Goal: Use online tool/utility: Utilize a website feature to perform a specific function

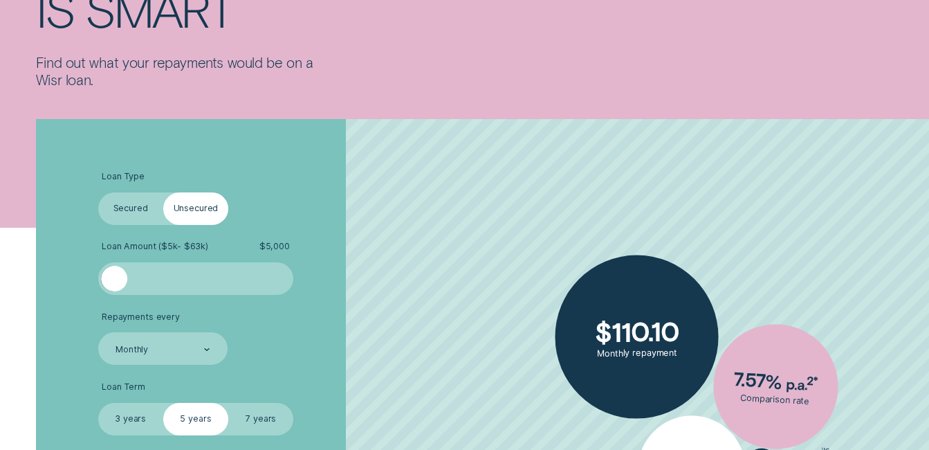
scroll to position [249, 0]
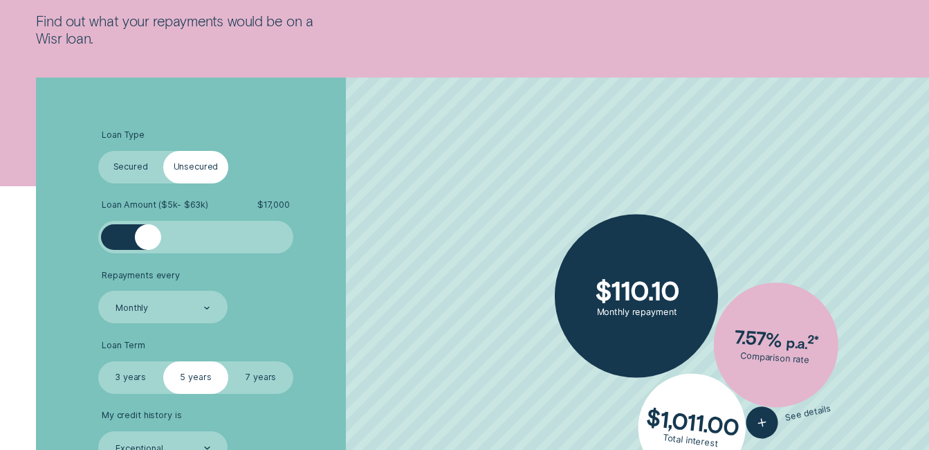
click at [149, 237] on div at bounding box center [195, 237] width 163 height 26
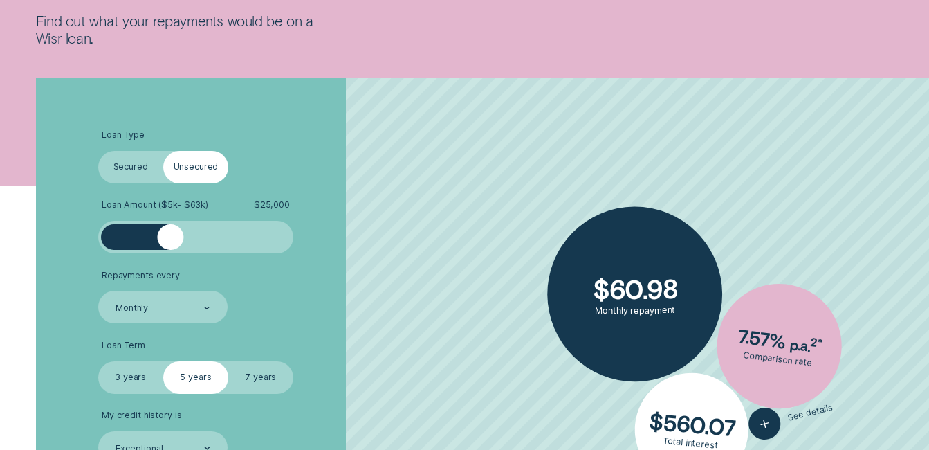
drag, startPoint x: 147, startPoint y: 249, endPoint x: 169, endPoint y: 254, distance: 23.3
click at [169, 254] on ul "Loan Type Select Loan Type Secured Unsecured Loan Amount ( $5k - $63k ) $ 25,00…" at bounding box center [248, 296] width 300 height 334
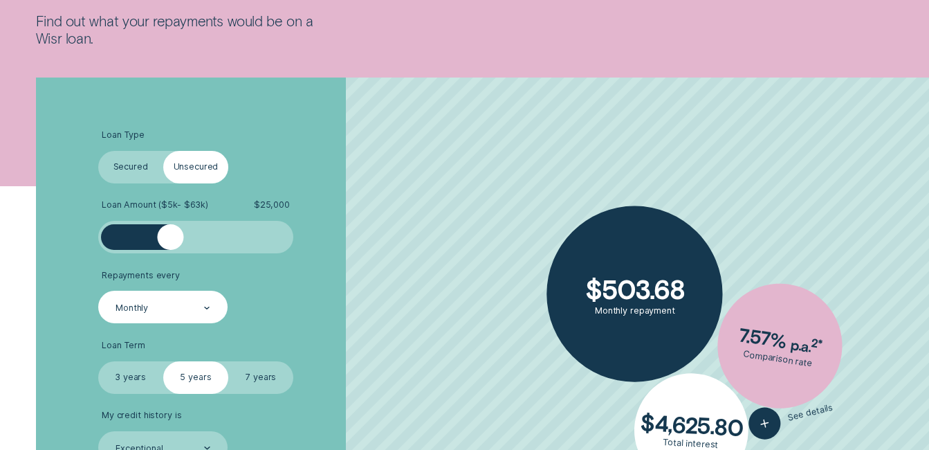
click at [190, 318] on div "Monthly" at bounding box center [163, 307] width 130 height 33
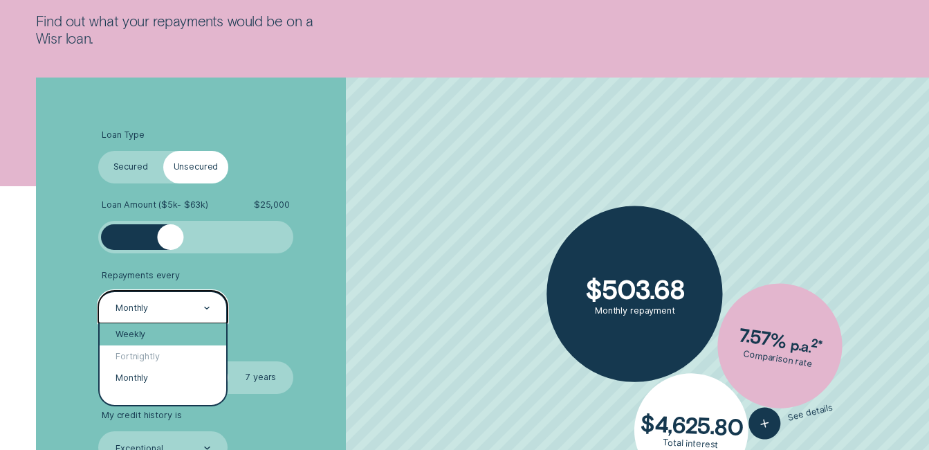
click at [147, 334] on div "Weekly" at bounding box center [163, 333] width 127 height 21
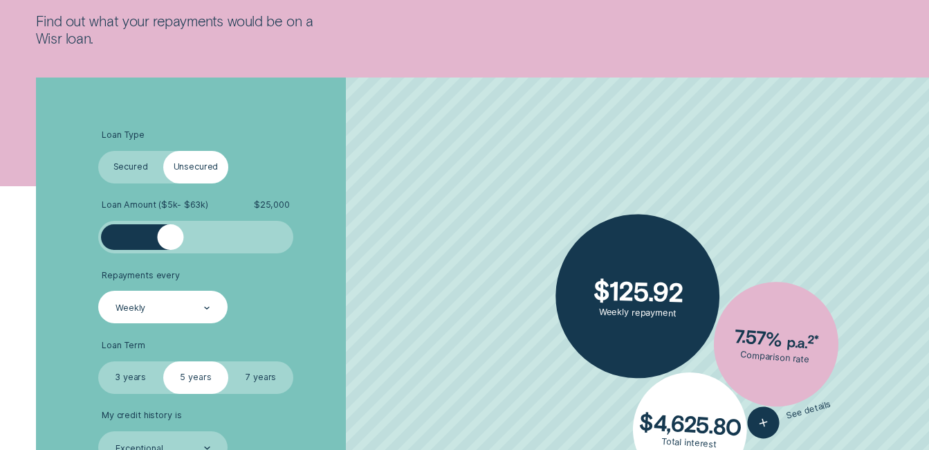
click at [261, 376] on label "7 years" at bounding box center [260, 377] width 65 height 33
click at [228, 361] on input "7 years" at bounding box center [228, 361] width 0 height 0
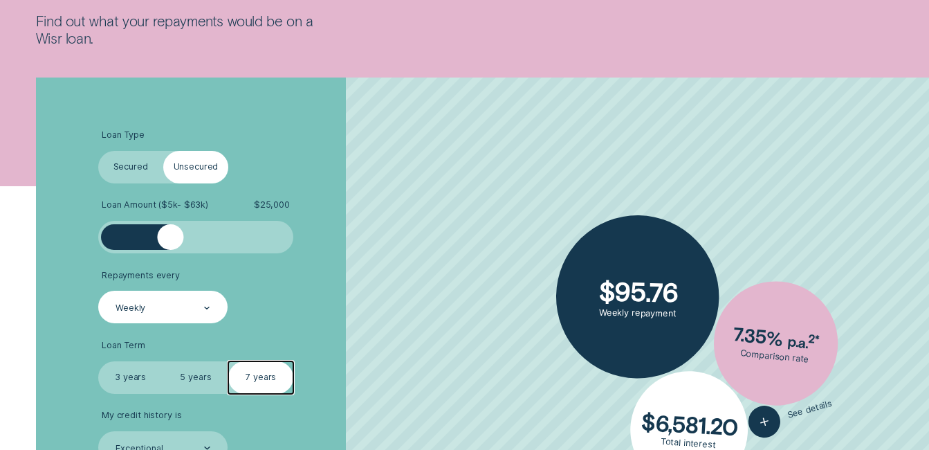
click at [98, 361] on input "3 years" at bounding box center [98, 361] width 0 height 0
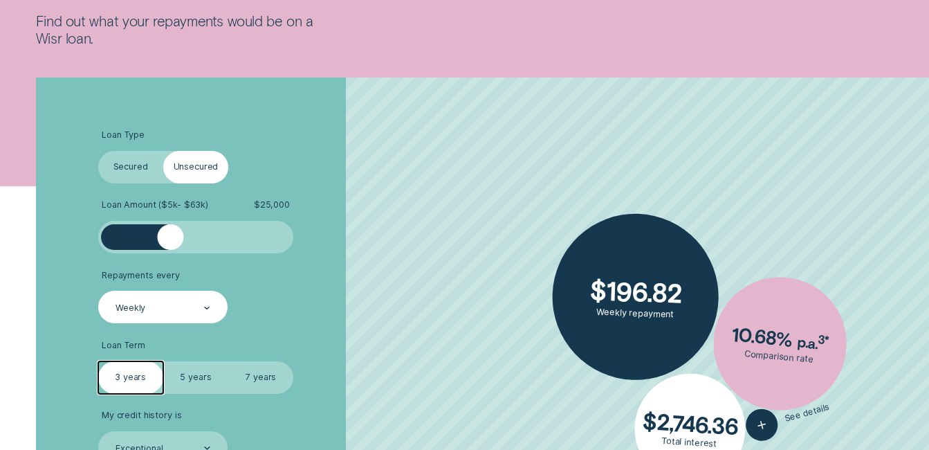
click at [163, 361] on input "5 years" at bounding box center [163, 361] width 0 height 0
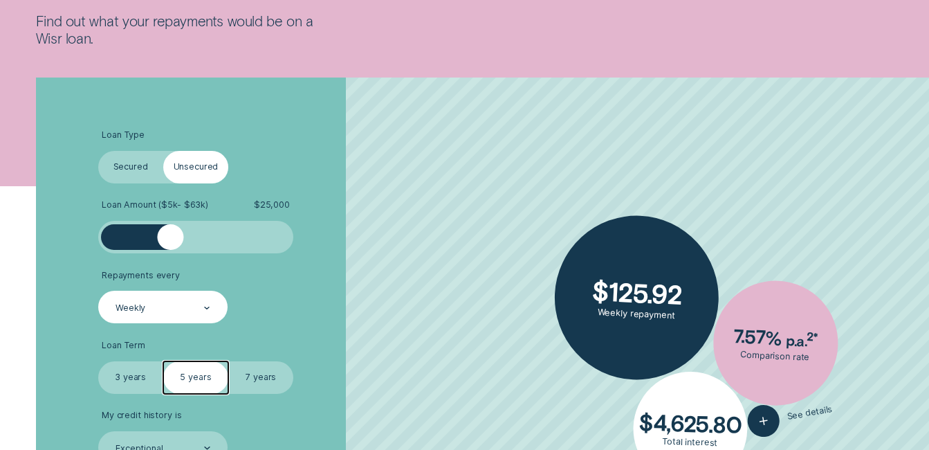
click at [228, 361] on input "7 years" at bounding box center [228, 361] width 0 height 0
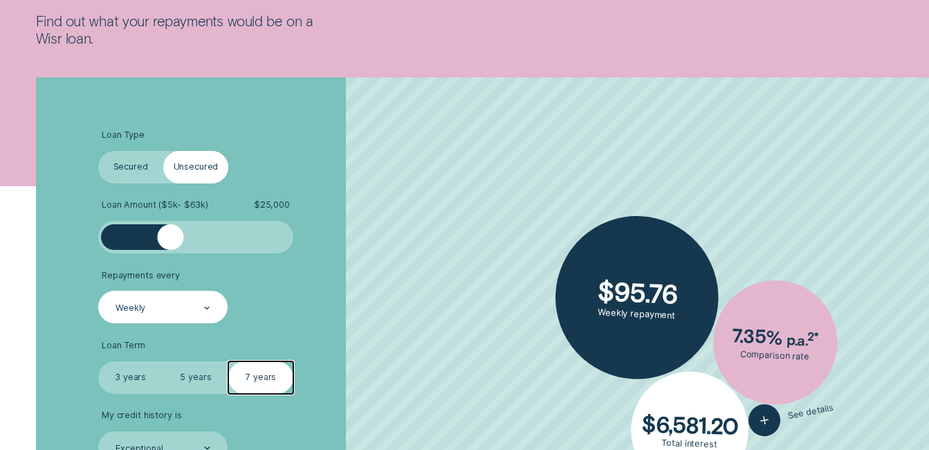
click at [365, 369] on li "Loan Term Select Loan Term 3 years 5 years 7 years" at bounding box center [248, 367] width 300 height 54
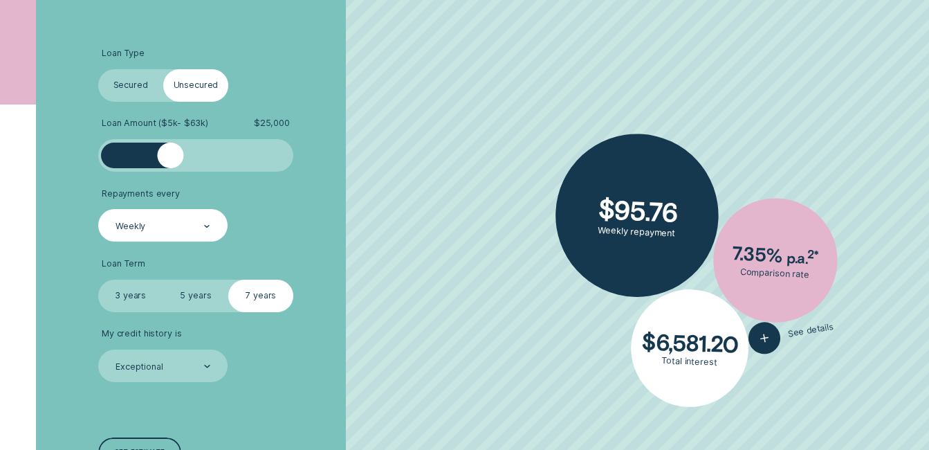
scroll to position [332, 0]
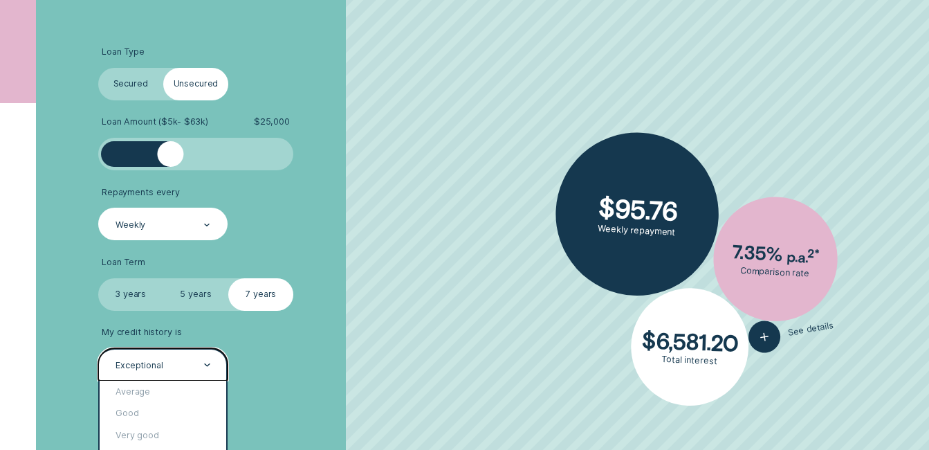
click at [199, 365] on div "Exceptional" at bounding box center [162, 365] width 96 height 12
click at [170, 408] on div "Good" at bounding box center [163, 413] width 127 height 21
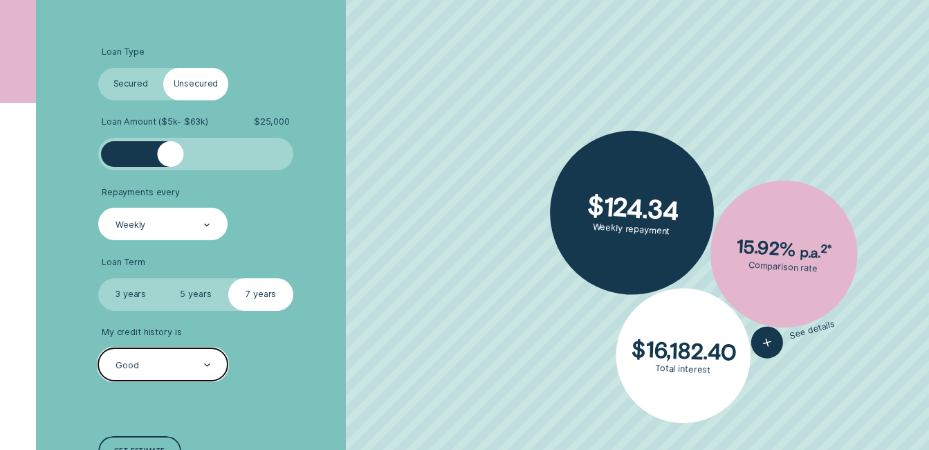
click at [201, 365] on div "Good" at bounding box center [162, 365] width 96 height 12
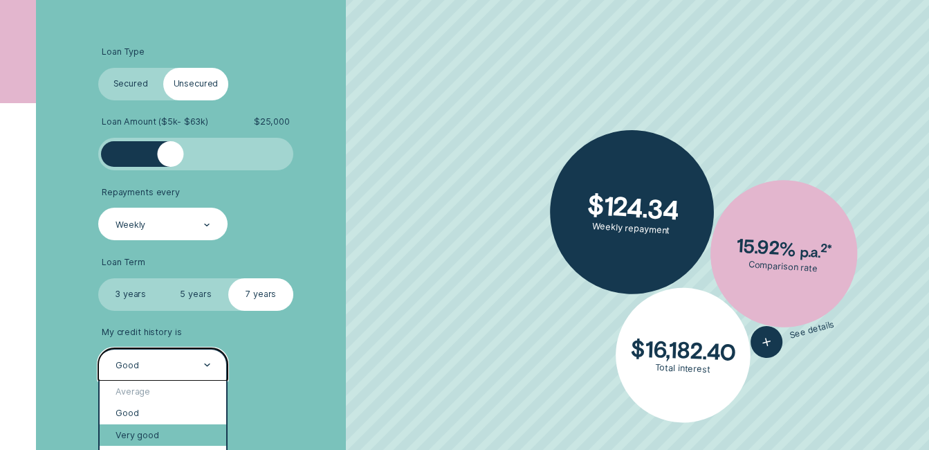
click at [180, 428] on div "Very good" at bounding box center [163, 434] width 127 height 21
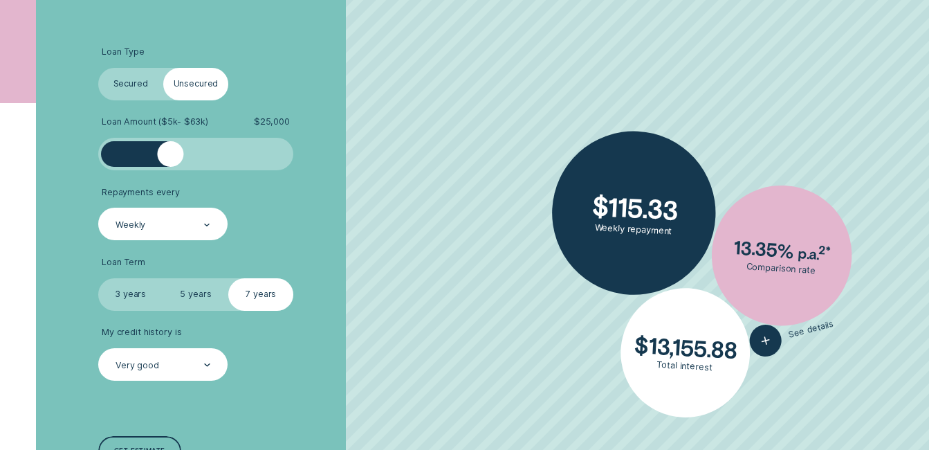
click at [395, 328] on li "My credit history is Very good" at bounding box center [248, 354] width 300 height 54
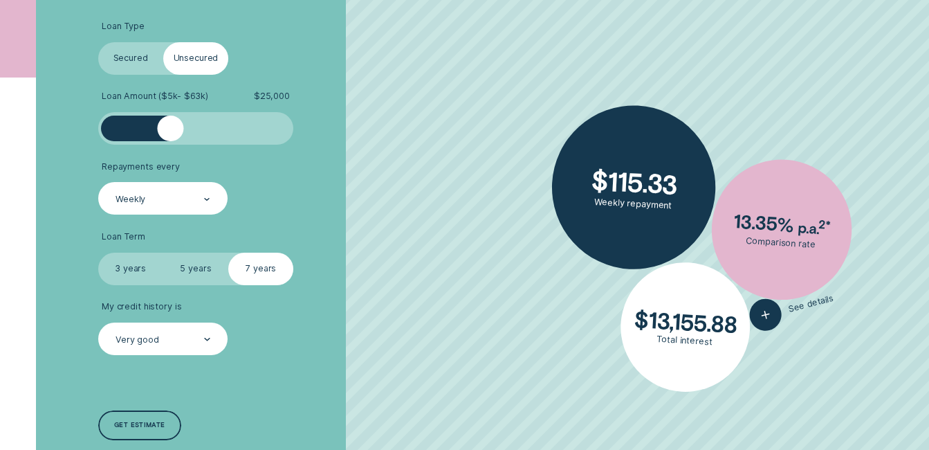
scroll to position [360, 0]
